Goal: Task Accomplishment & Management: Manage account settings

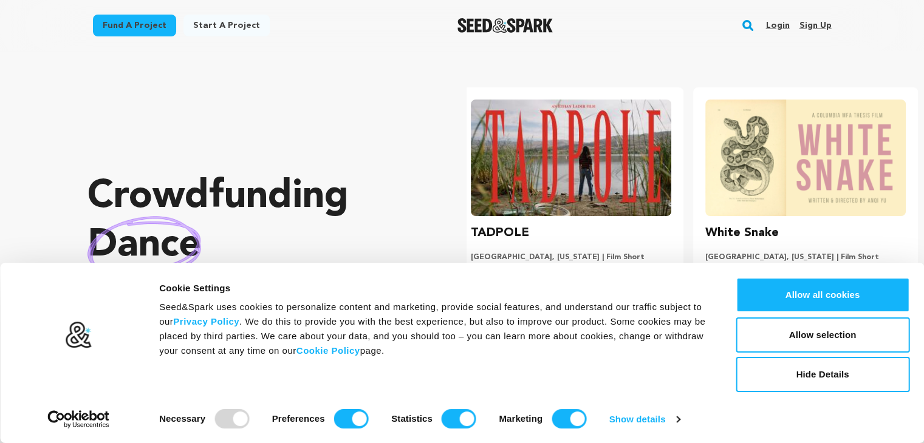
scroll to position [0, 244]
click at [830, 29] on link "Sign up" at bounding box center [815, 25] width 32 height 19
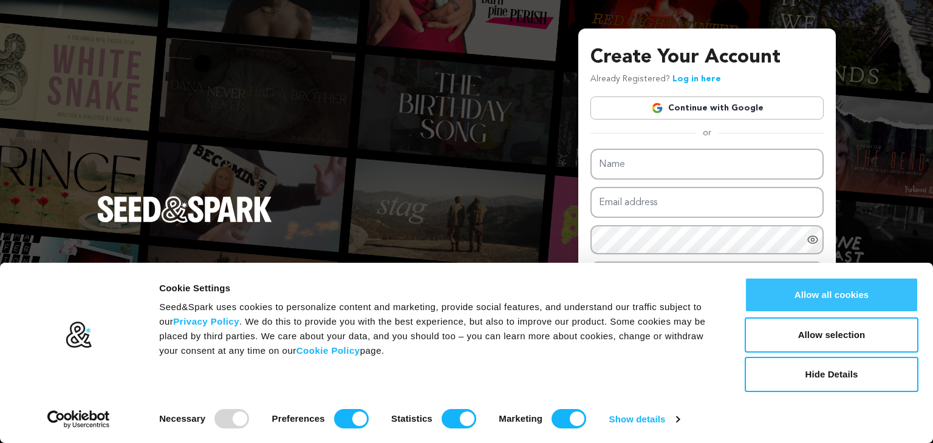
click at [846, 293] on button "Allow all cookies" at bounding box center [832, 295] width 174 height 35
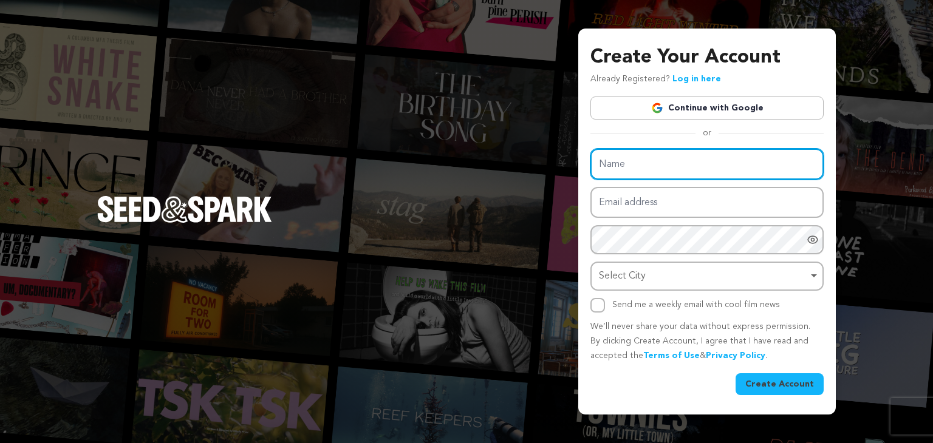
click at [708, 170] on input "Name" at bounding box center [706, 164] width 233 height 31
click at [617, 160] on input "Name" at bounding box center [706, 164] width 233 height 31
paste input "dermaklinic"
drag, startPoint x: 627, startPoint y: 163, endPoint x: 658, endPoint y: 163, distance: 30.4
click at [658, 163] on input "dermaklinic" at bounding box center [706, 164] width 233 height 31
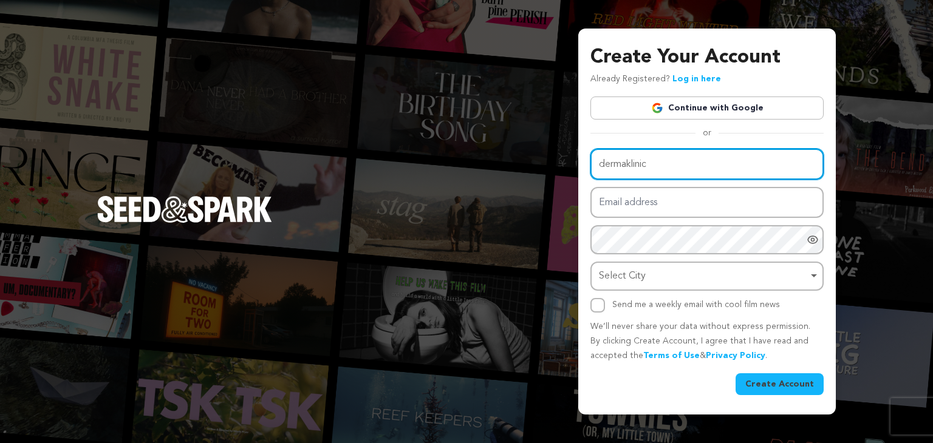
type input "dermaklinic"
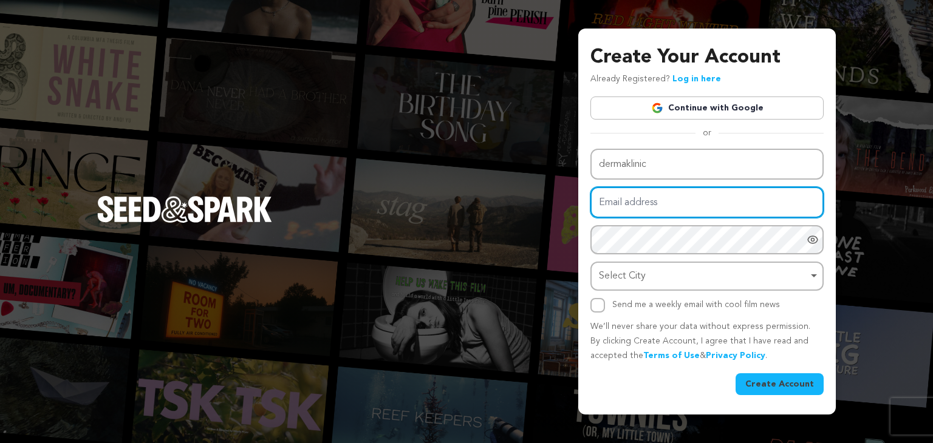
click at [641, 197] on input "Email address" at bounding box center [706, 202] width 233 height 31
paste input "klinic"
type input "klinic"
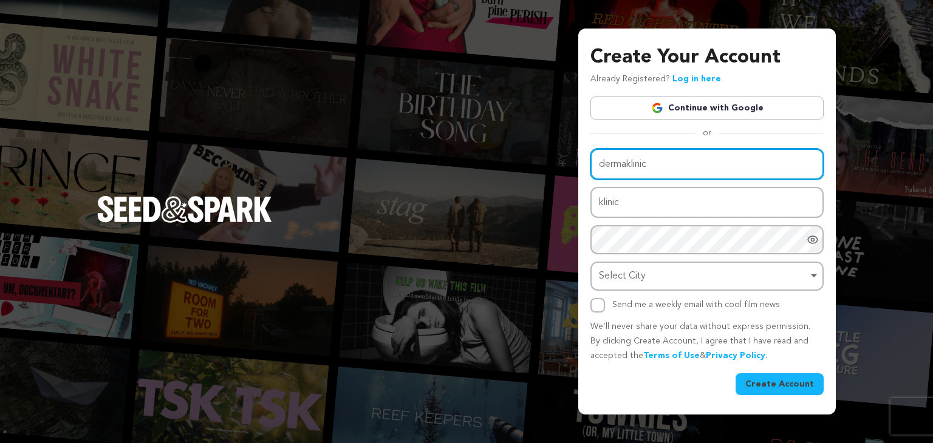
click at [605, 164] on input "dermaklinic" at bounding box center [706, 164] width 233 height 31
click at [628, 166] on input "Dermaklinic" at bounding box center [706, 164] width 233 height 31
drag, startPoint x: 629, startPoint y: 166, endPoint x: 653, endPoint y: 159, distance: 24.8
click at [651, 159] on input "Dermaklinic" at bounding box center [706, 164] width 233 height 31
type input "Derma"
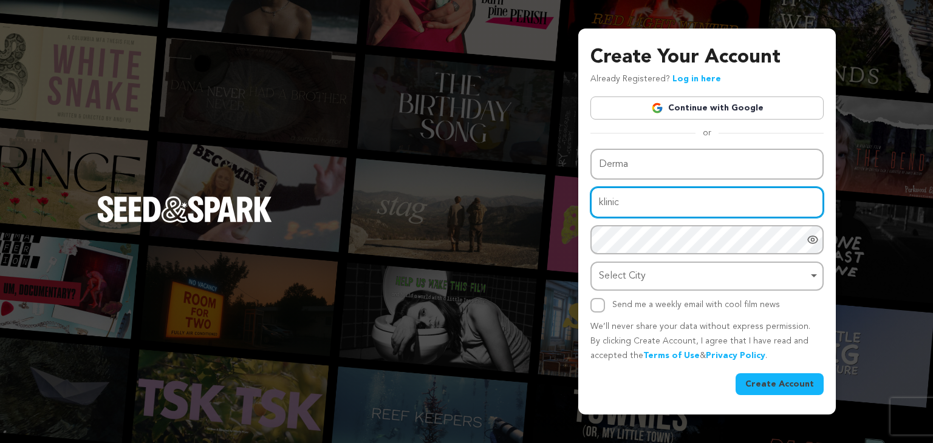
click at [601, 203] on input "klinic" at bounding box center [706, 202] width 233 height 31
type input "Klinic"
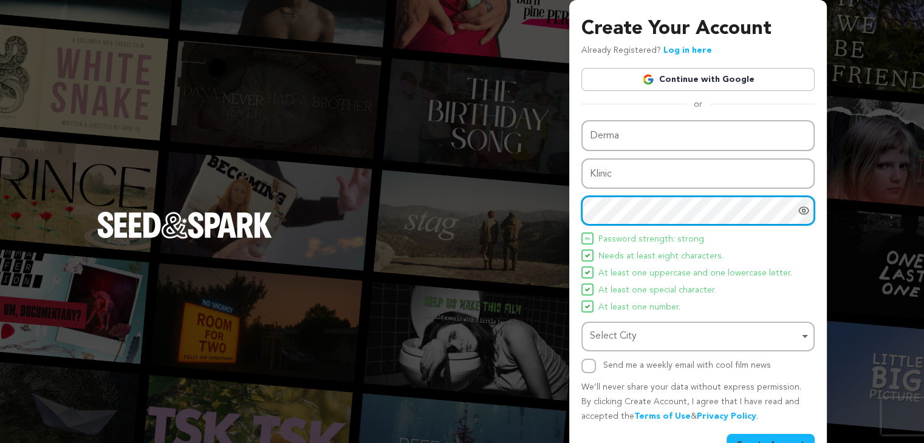
click at [664, 336] on div "Select City Remove item" at bounding box center [694, 337] width 209 height 18
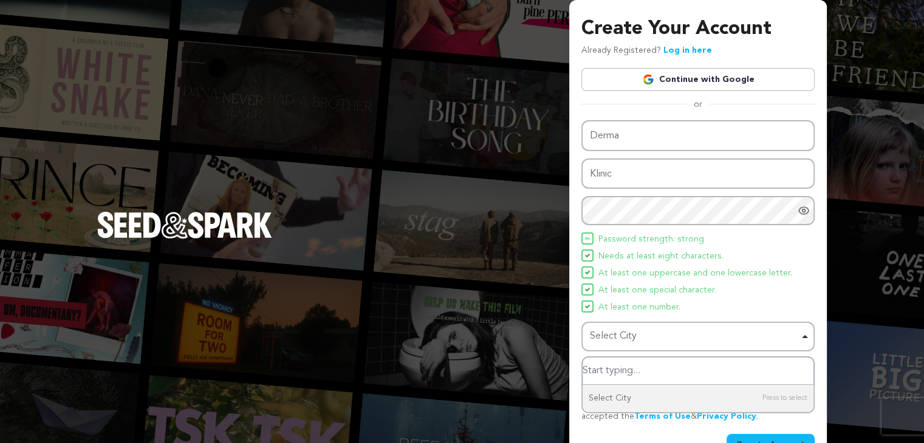
click at [652, 367] on input "Select City" at bounding box center [697, 371] width 231 height 27
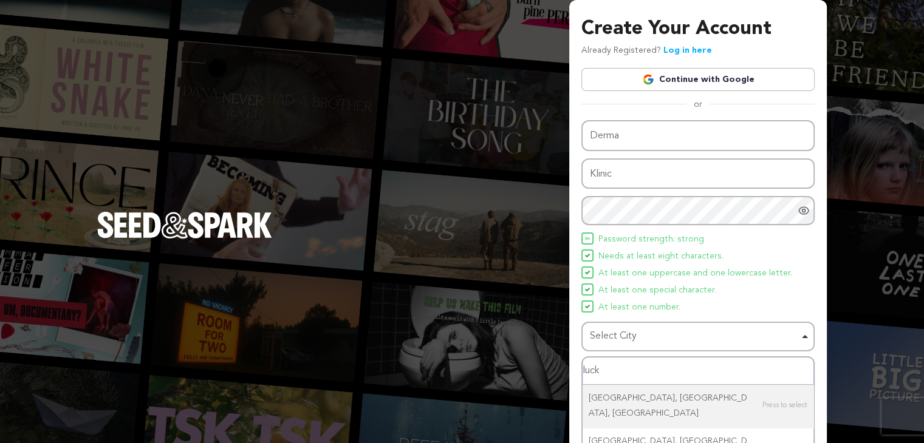
type input "luckn"
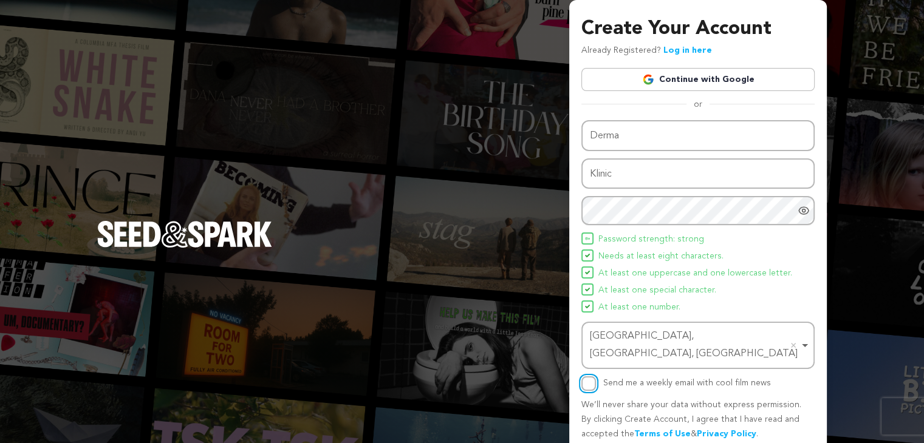
click at [581, 377] on input "Send me a weekly email with cool film news" at bounding box center [588, 384] width 15 height 15
checkbox input "true"
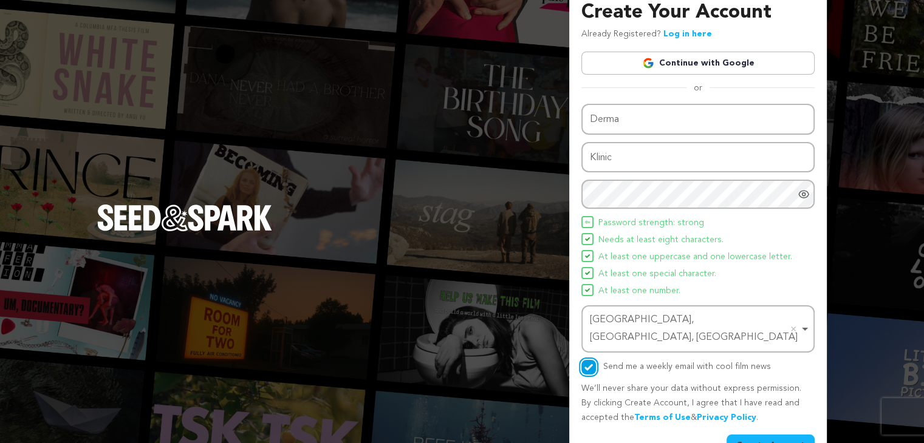
scroll to position [32, 0]
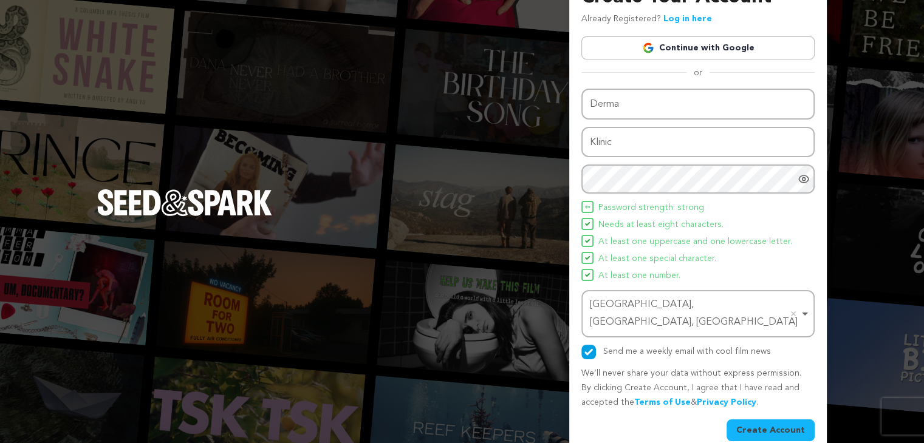
click at [758, 420] on button "Create Account" at bounding box center [770, 431] width 88 height 22
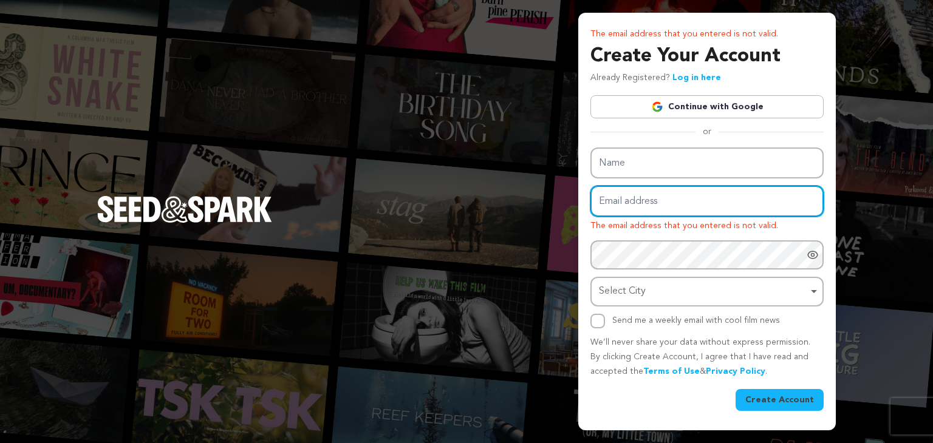
click at [709, 205] on input "Email address" at bounding box center [706, 201] width 233 height 31
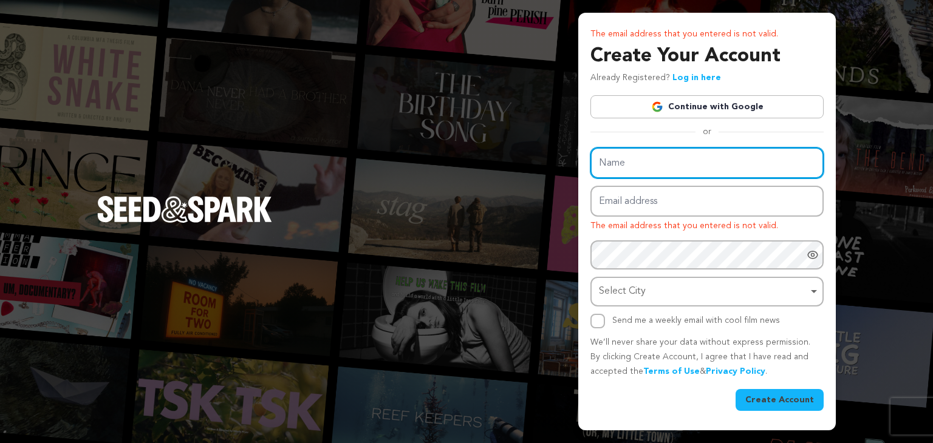
click at [673, 166] on input "Name" at bounding box center [706, 163] width 233 height 31
type input "Derma"
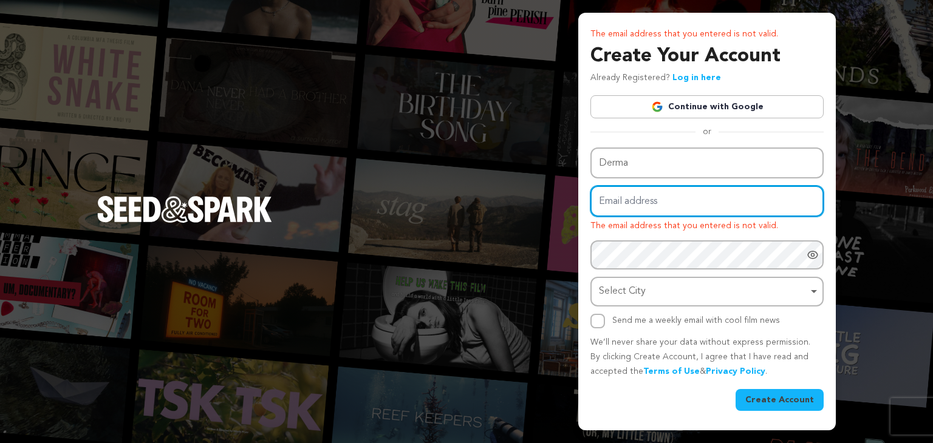
click at [639, 203] on input "Email address" at bounding box center [706, 201] width 233 height 31
type input "Klinic"
drag, startPoint x: 655, startPoint y: 194, endPoint x: 561, endPoint y: 206, distance: 94.2
click at [561, 206] on div "The email address that you entered is not valid. Create Your Account Already Re…" at bounding box center [466, 221] width 933 height 443
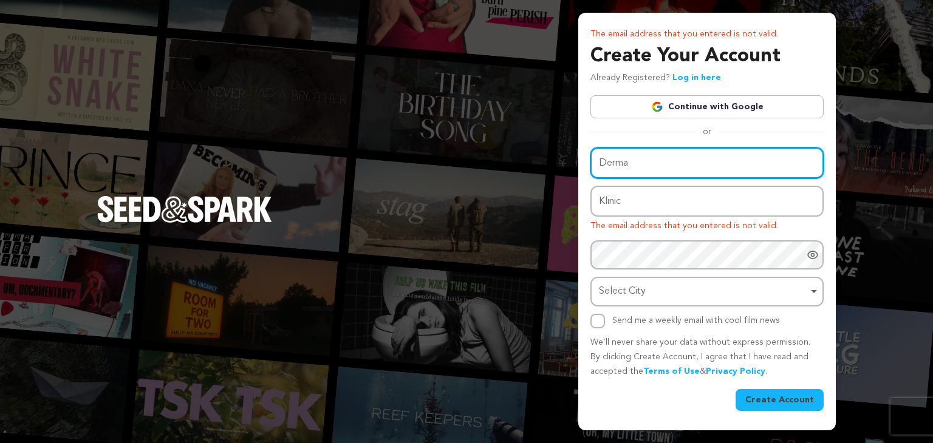
click at [647, 161] on input "Derma" at bounding box center [706, 163] width 233 height 31
paste input "Klinic"
click at [629, 165] on input "DermaKlinic" at bounding box center [706, 163] width 233 height 31
click at [637, 165] on input "Derma Klinic" at bounding box center [706, 163] width 233 height 31
type input "Derma Klinic"
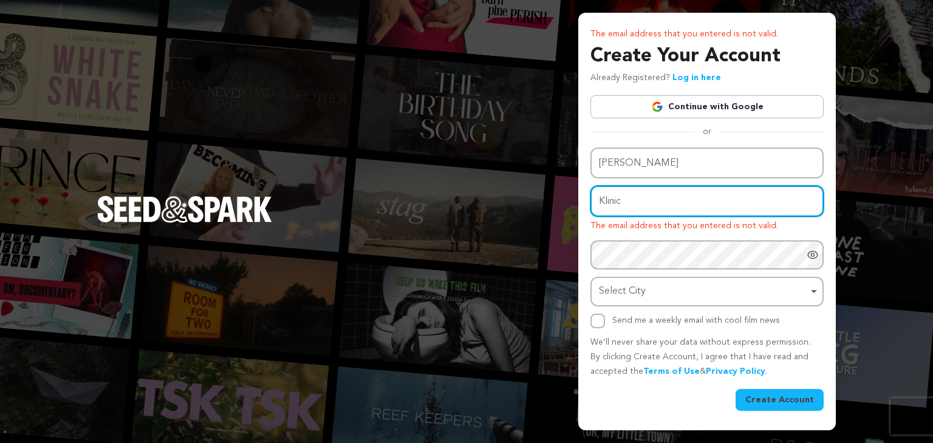
drag, startPoint x: 627, startPoint y: 205, endPoint x: 551, endPoint y: 214, distance: 76.5
click at [554, 212] on div "The email address that you entered is not valid. Create Your Account Already Re…" at bounding box center [466, 221] width 933 height 443
paste input "dermakliniclko@gmail.com"
type input "dermakliniclko@gmail.com"
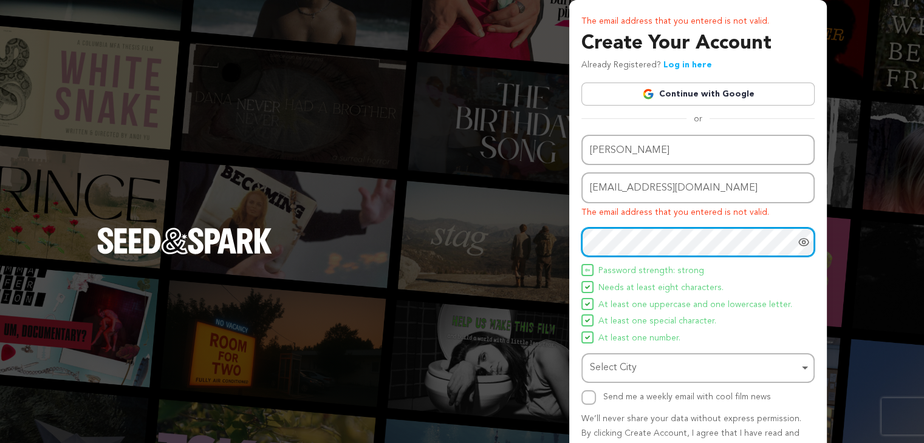
click at [629, 361] on div "Select City Remove item" at bounding box center [694, 369] width 209 height 18
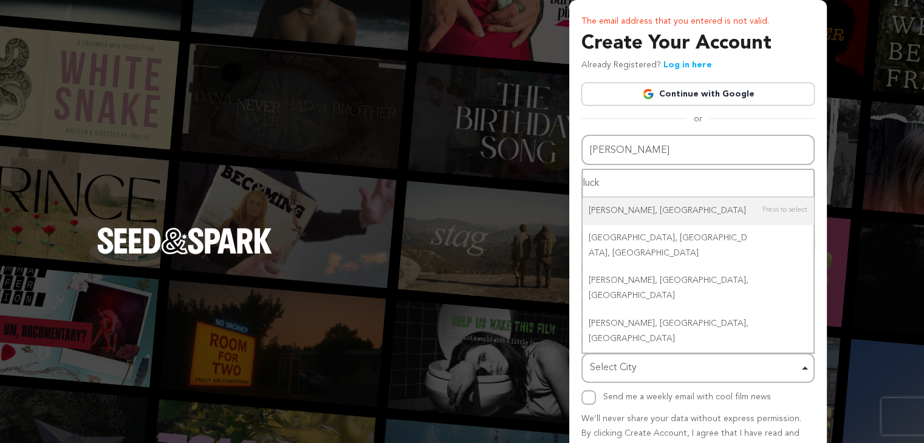
type input "luckn"
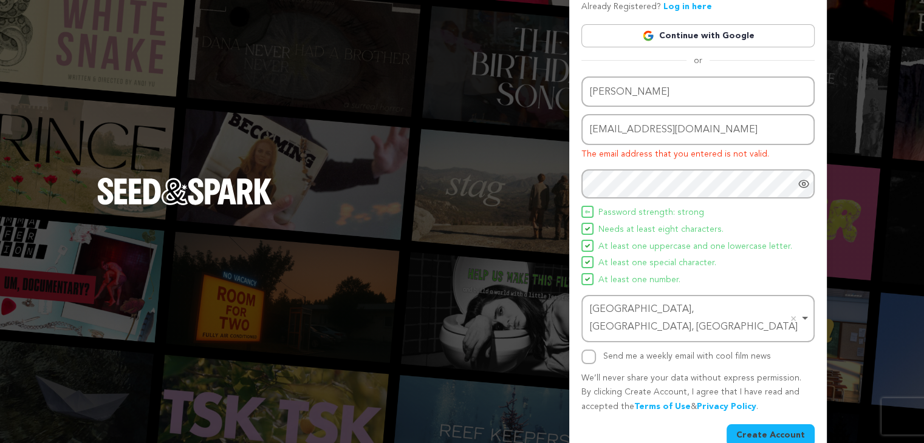
scroll to position [63, 0]
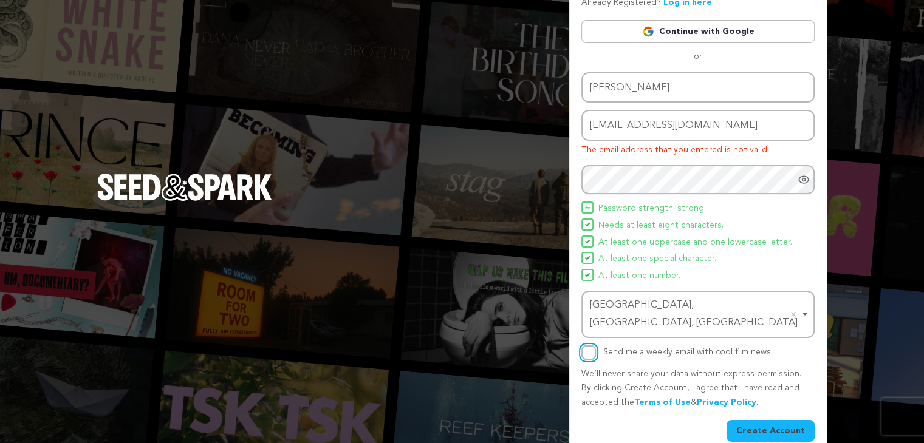
click at [593, 346] on input "Send me a weekly email with cool film news" at bounding box center [588, 353] width 15 height 15
checkbox input "true"
click at [783, 420] on button "Create Account" at bounding box center [770, 431] width 88 height 22
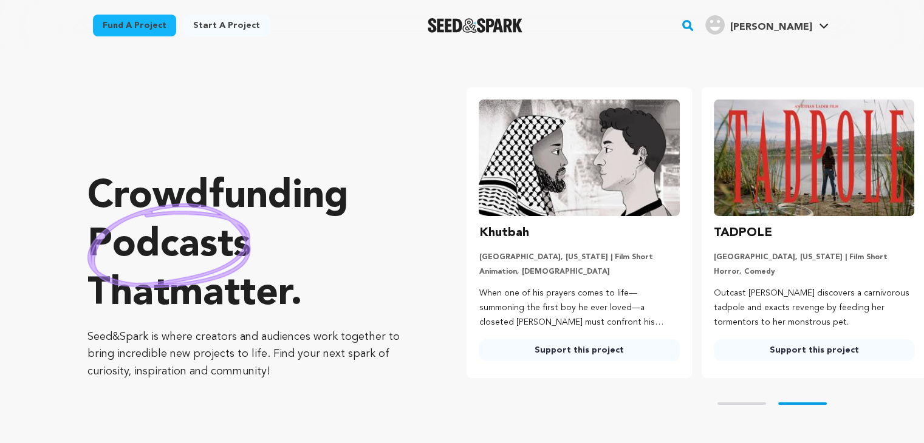
click at [725, 26] on img "Derma K.'s Profile" at bounding box center [714, 24] width 19 height 19
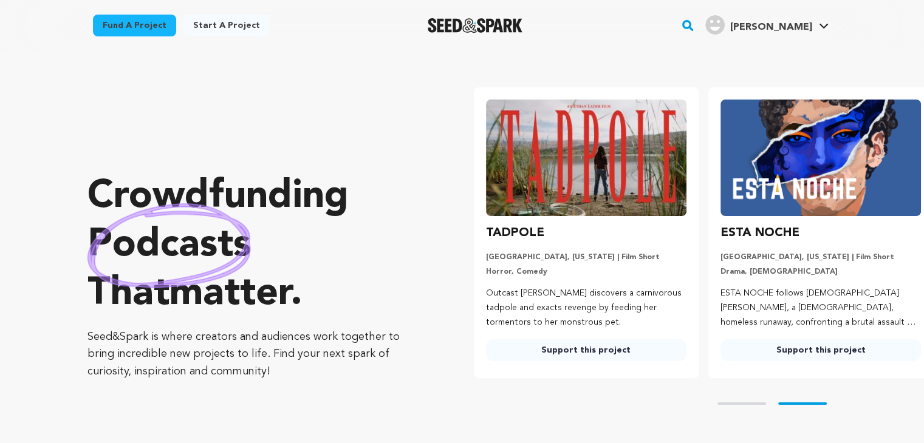
scroll to position [0, 244]
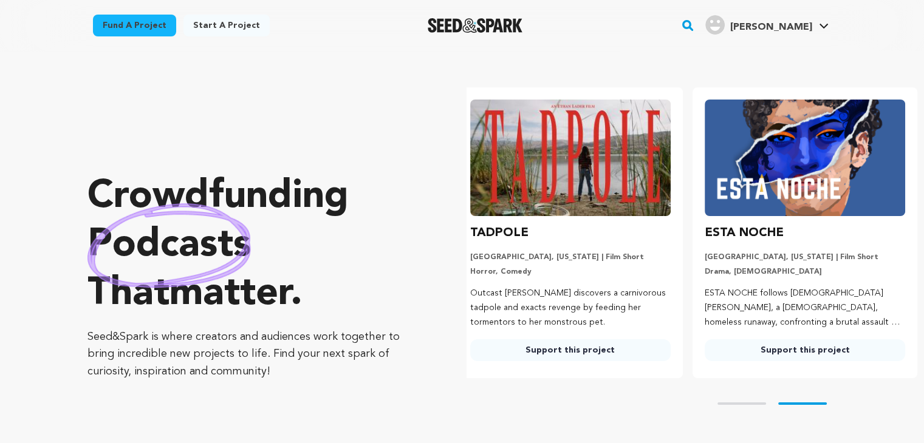
click at [725, 26] on img "Derma K.'s Profile" at bounding box center [714, 24] width 19 height 19
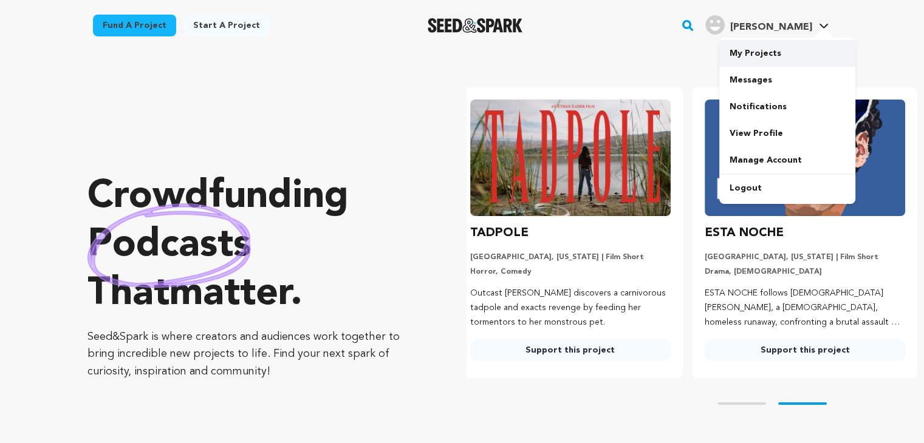
click at [765, 52] on link "My Projects" at bounding box center [787, 53] width 136 height 27
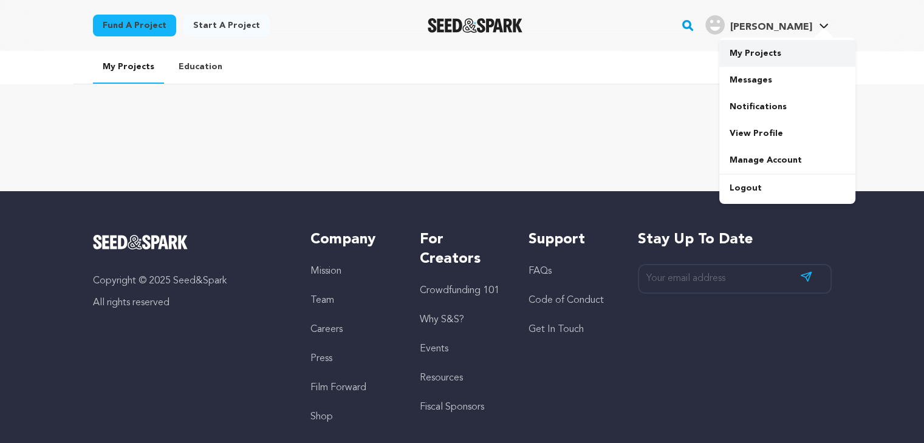
click at [768, 55] on link "My Projects" at bounding box center [787, 53] width 136 height 27
click at [725, 20] on img "Derma K.'s Profile" at bounding box center [714, 24] width 19 height 19
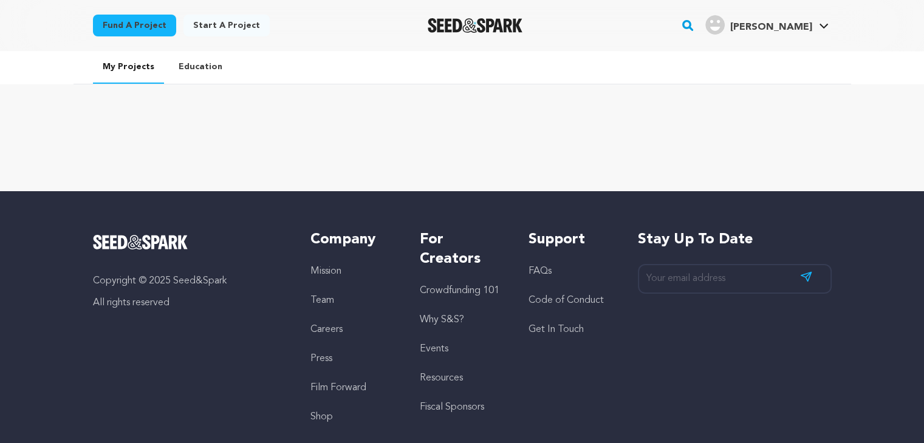
click at [725, 20] on img "Derma K.'s Profile" at bounding box center [714, 24] width 19 height 19
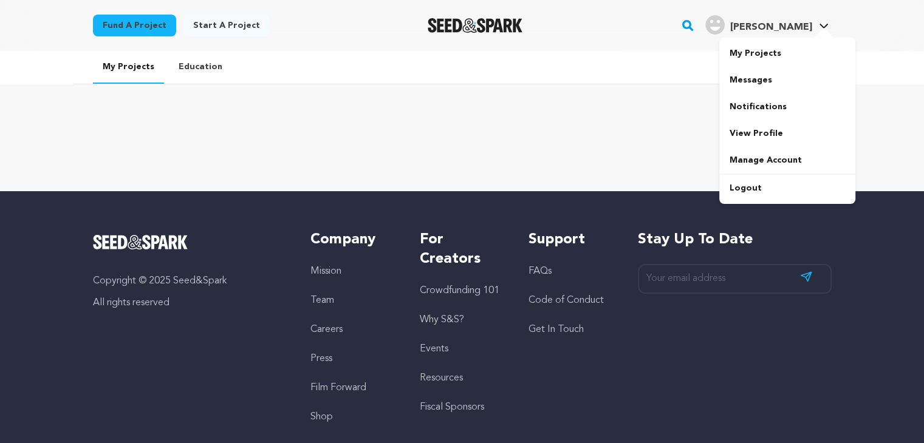
click at [725, 32] on img "Derma K.'s Profile" at bounding box center [714, 24] width 19 height 19
click at [761, 128] on link "View Profile" at bounding box center [787, 133] width 136 height 27
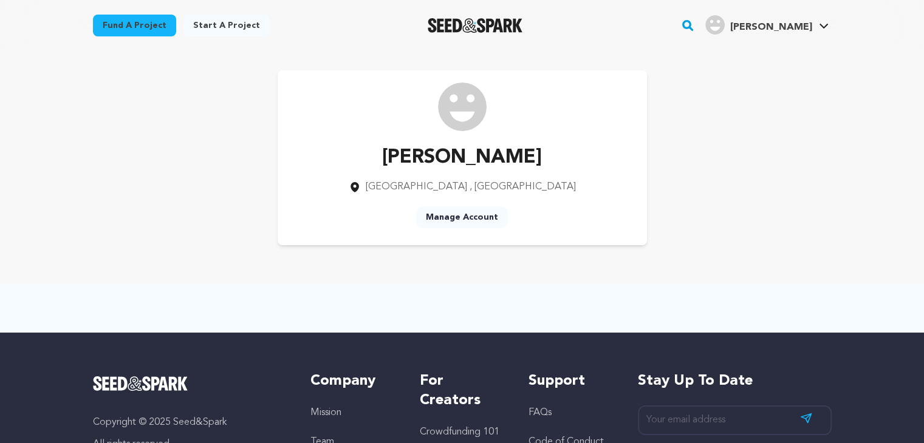
click at [479, 224] on link "Manage Account" at bounding box center [462, 217] width 92 height 22
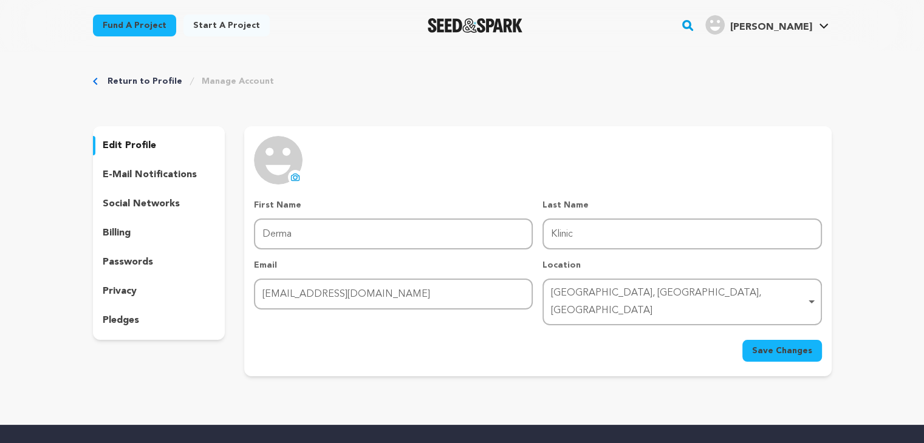
click at [136, 203] on p "social networks" at bounding box center [141, 204] width 77 height 15
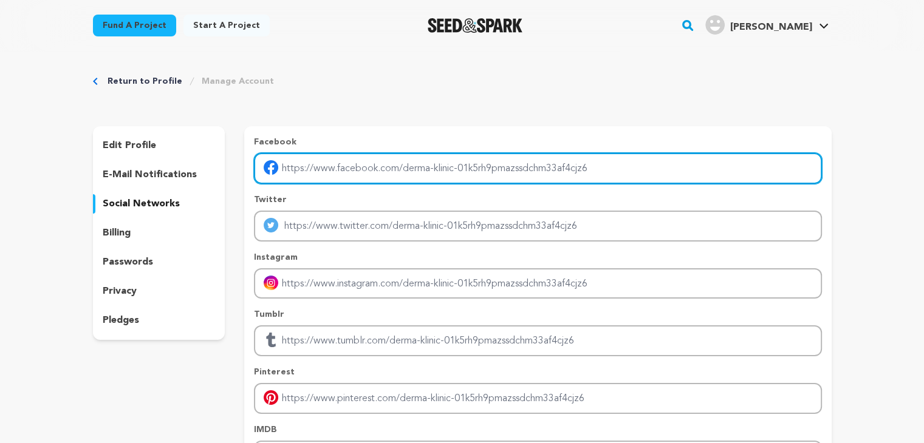
click at [350, 170] on input "Enter facebook profile link" at bounding box center [537, 168] width 567 height 31
click at [422, 171] on input "Enter facebook profile link" at bounding box center [537, 168] width 567 height 31
paste input "https://www.facebook.com/DermaKlinicLucknow/"
type input "https://www.facebook.com/DermaKlinicLucknow/"
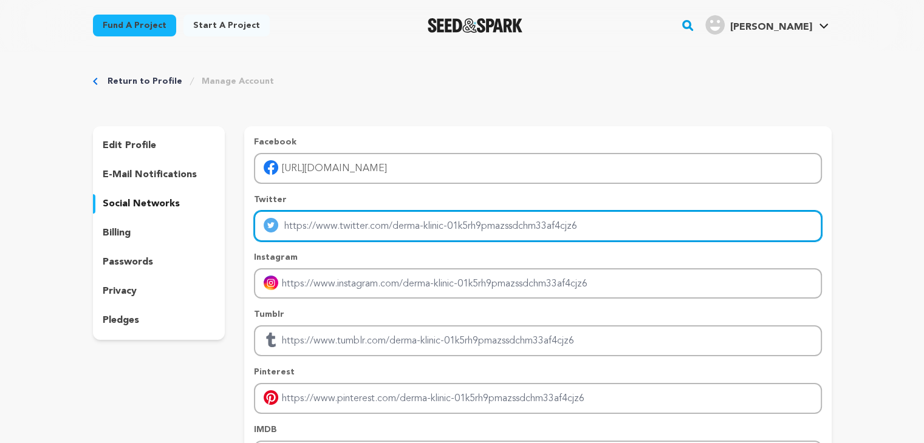
click at [384, 239] on input "Enter twitter profile link" at bounding box center [537, 226] width 567 height 31
paste input "https://twitter.com/derma_klinic"
type input "https://twitter.com/derma_klinic"
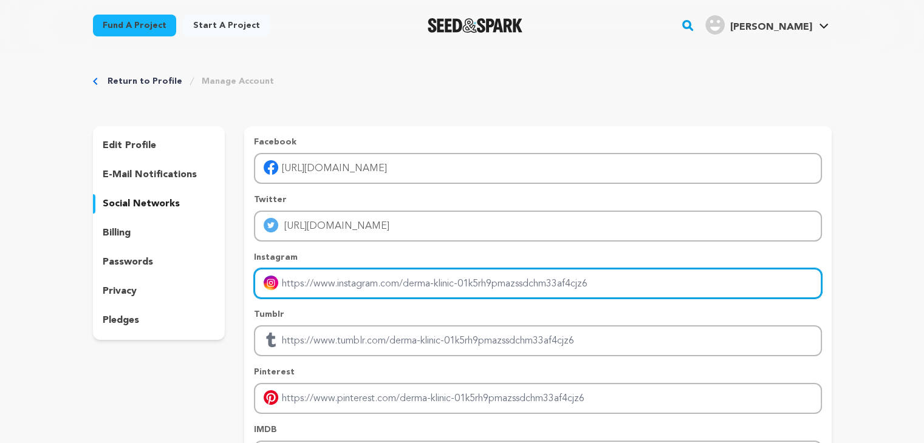
click at [385, 288] on input "Enter instagram handle link" at bounding box center [537, 283] width 567 height 31
paste input "https://www.instagram.com/dermakliniclucknow/"
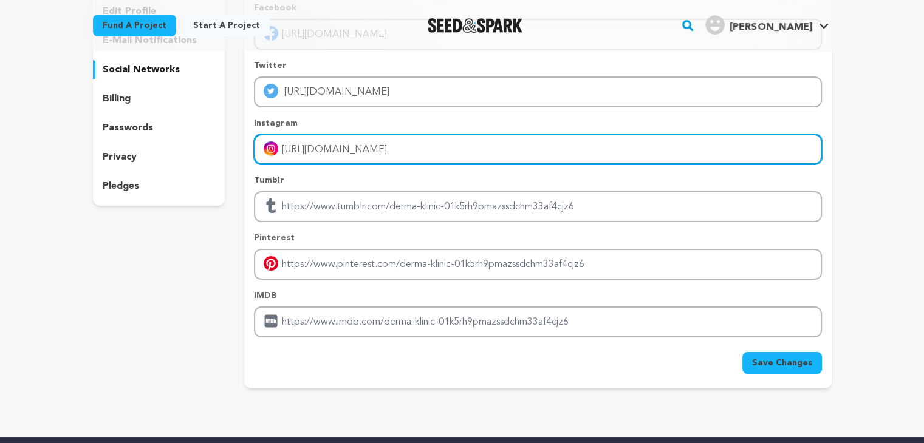
scroll to position [304, 0]
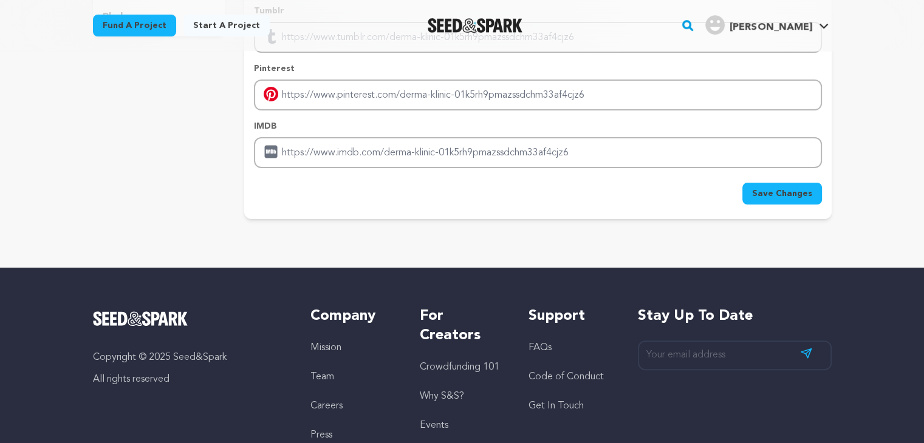
type input "https://www.instagram.com/dermakliniclucknow/"
click at [763, 189] on span "Save Changes" at bounding box center [782, 194] width 60 height 12
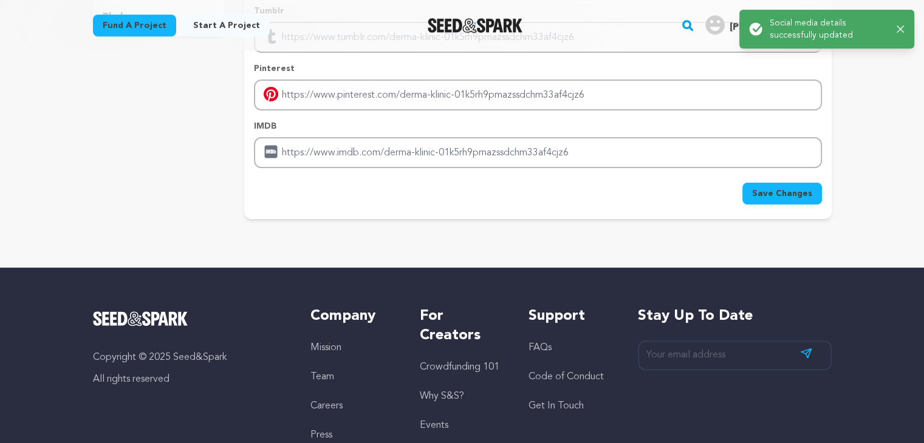
click at [905, 30] on div "Success: Info: Warning: Error: Social media details successfully updated Close …" at bounding box center [826, 29] width 175 height 39
click at [903, 26] on icon "button" at bounding box center [899, 29] width 7 height 7
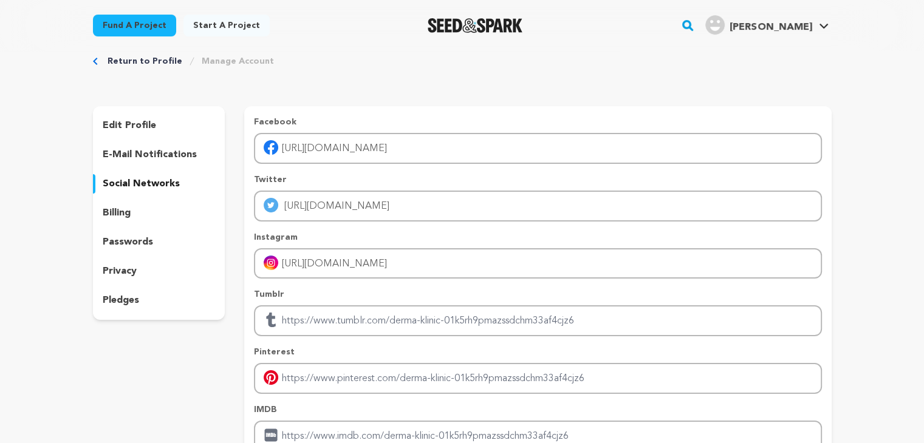
scroll to position [0, 0]
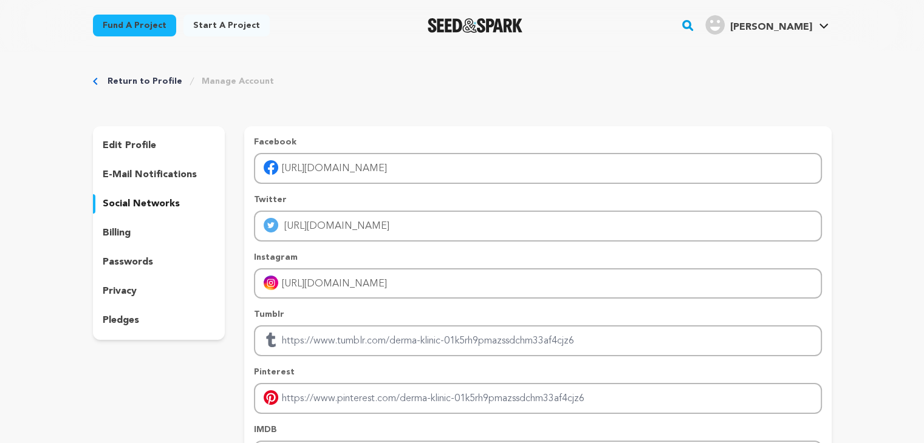
click at [857, 90] on div "Return to Profile Manage Account edit profile e-mail notifications social netwo…" at bounding box center [462, 301] width 924 height 501
click at [725, 28] on img "Derma K.'s Profile" at bounding box center [714, 24] width 19 height 19
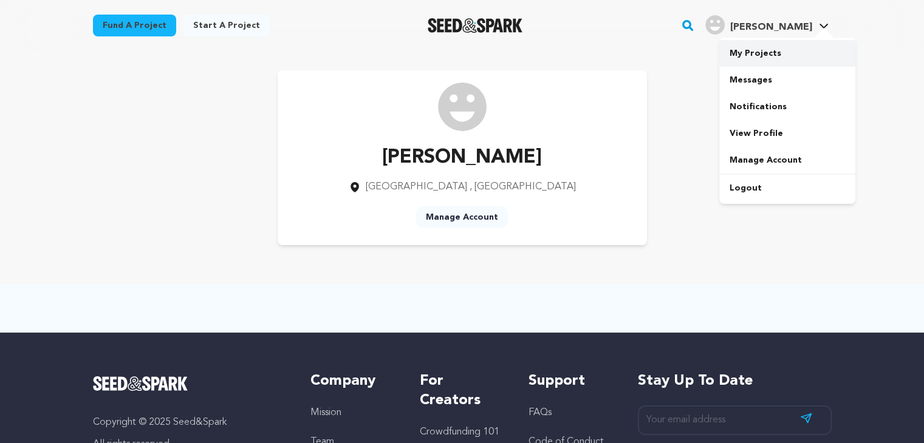
click at [751, 53] on link "My Projects" at bounding box center [787, 53] width 136 height 27
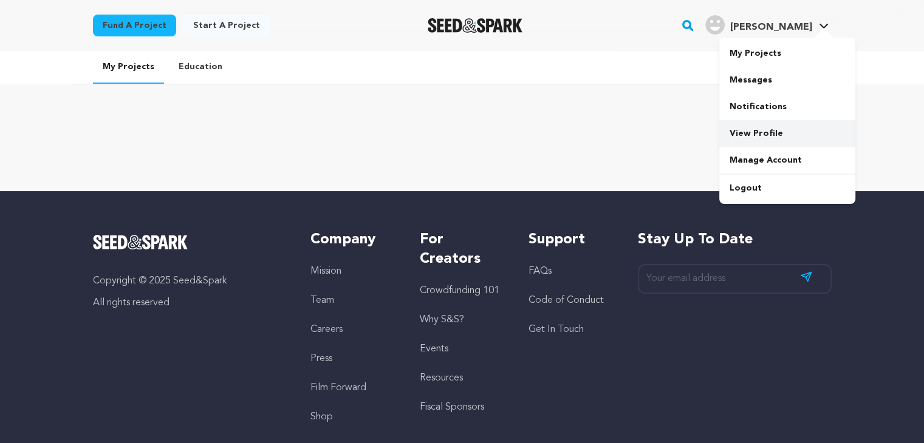
click at [760, 137] on link "View Profile" at bounding box center [787, 133] width 136 height 27
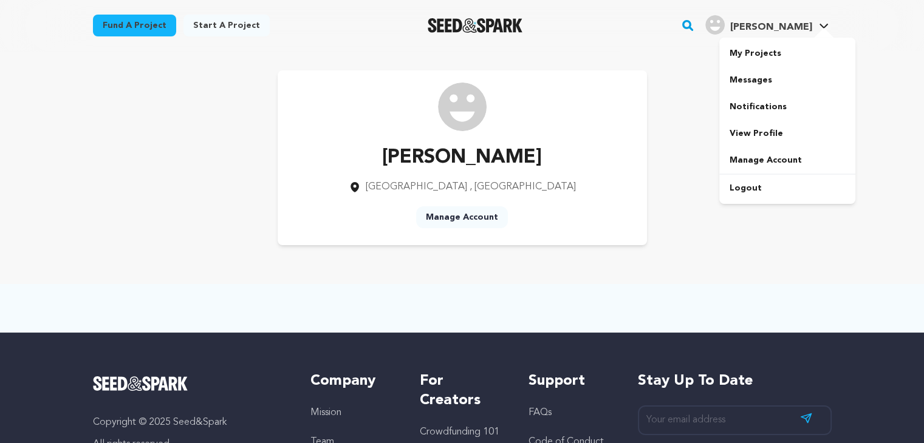
click at [725, 24] on img "Derma K.'s Profile" at bounding box center [714, 24] width 19 height 19
click at [786, 59] on link "My Projects" at bounding box center [787, 53] width 136 height 27
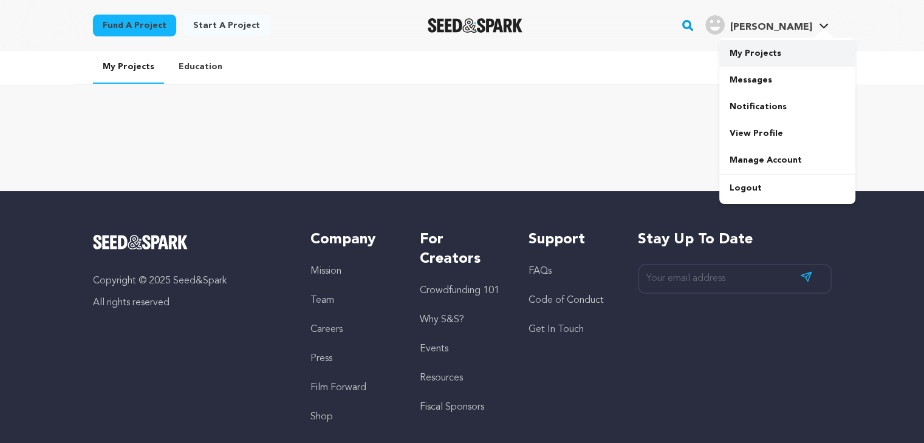
click at [754, 54] on link "My Projects" at bounding box center [787, 53] width 136 height 27
click at [725, 31] on img "Derma K.'s Profile" at bounding box center [714, 24] width 19 height 19
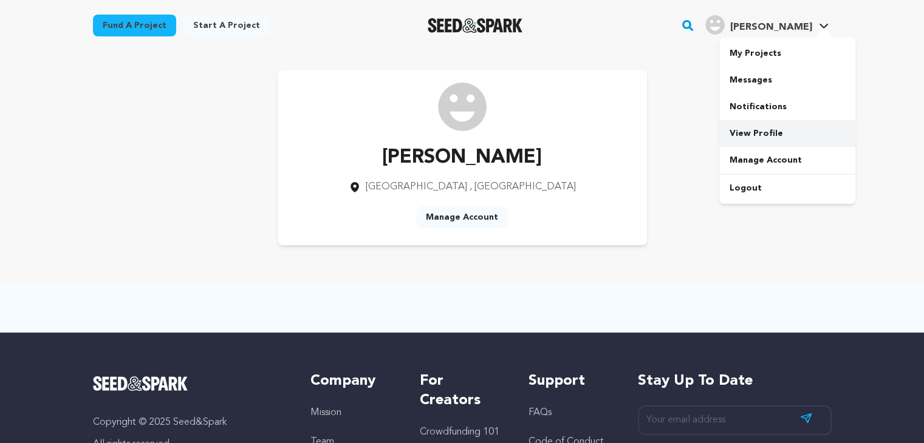
click at [756, 133] on link "View Profile" at bounding box center [787, 133] width 136 height 27
